Goal: Task Accomplishment & Management: Manage account settings

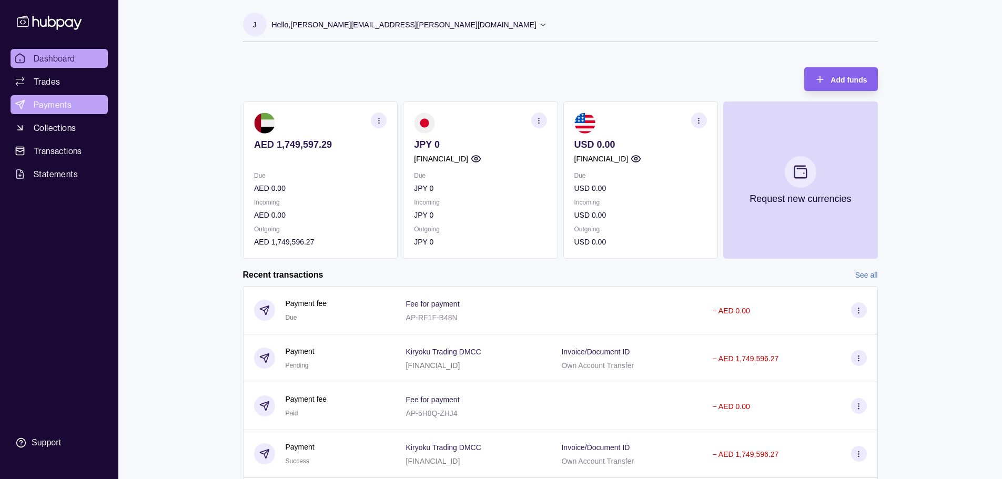
click at [57, 105] on span "Payments" at bounding box center [53, 104] width 38 height 13
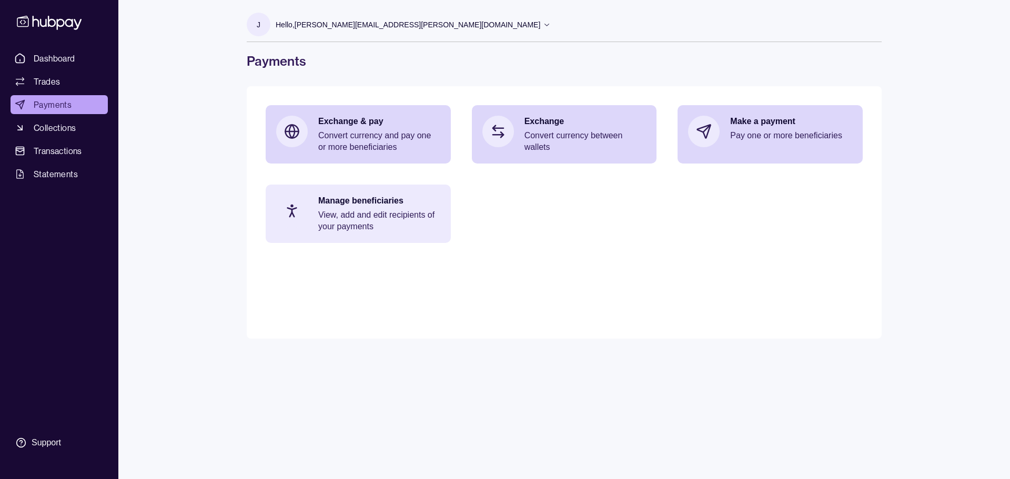
click at [387, 214] on p "View, add and edit recipients of your payments" at bounding box center [379, 220] width 122 height 23
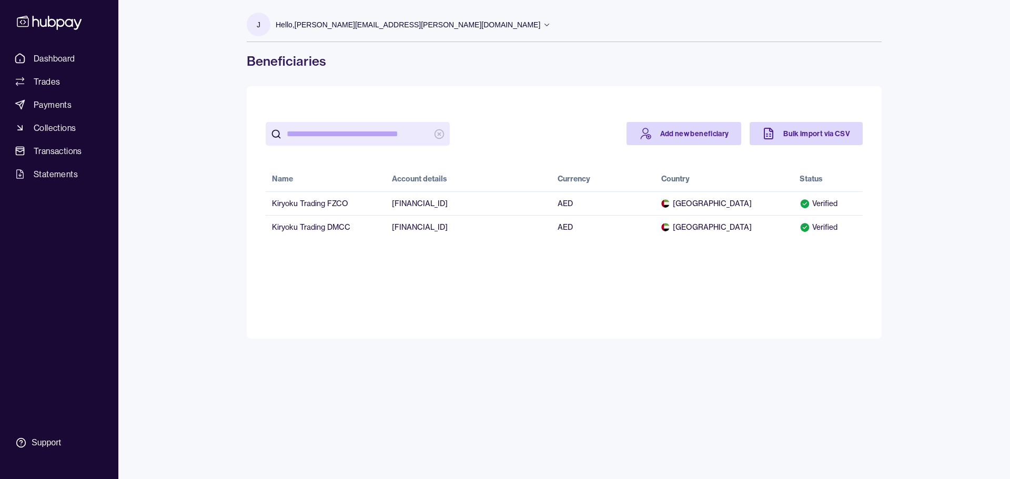
click at [594, 381] on div "J Hello, [PERSON_NAME][EMAIL_ADDRESS][PERSON_NAME][DOMAIN_NAME] Acting on behal…" at bounding box center [564, 239] width 677 height 479
click at [80, 106] on link "Payments" at bounding box center [59, 104] width 97 height 19
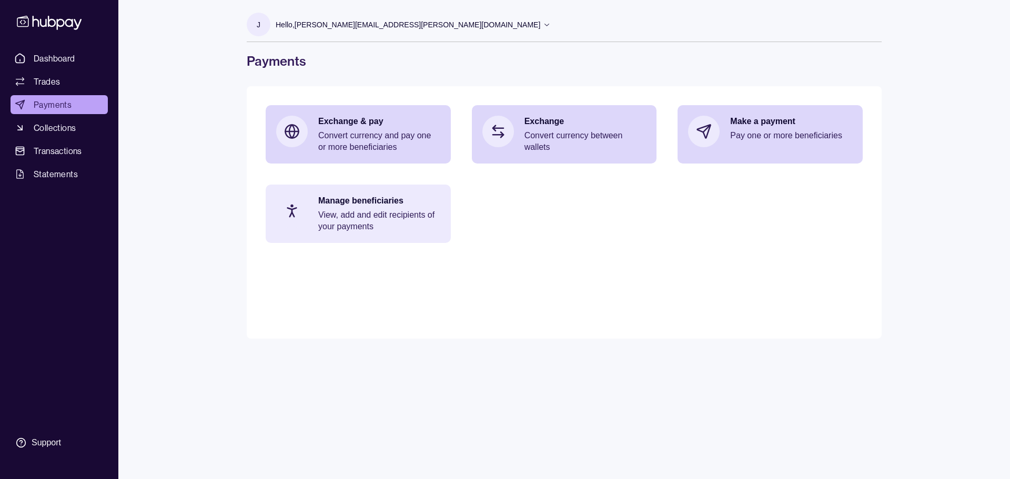
click at [359, 220] on p "View, add and edit recipients of your payments" at bounding box center [379, 220] width 122 height 23
